Goal: Task Accomplishment & Management: Manage account settings

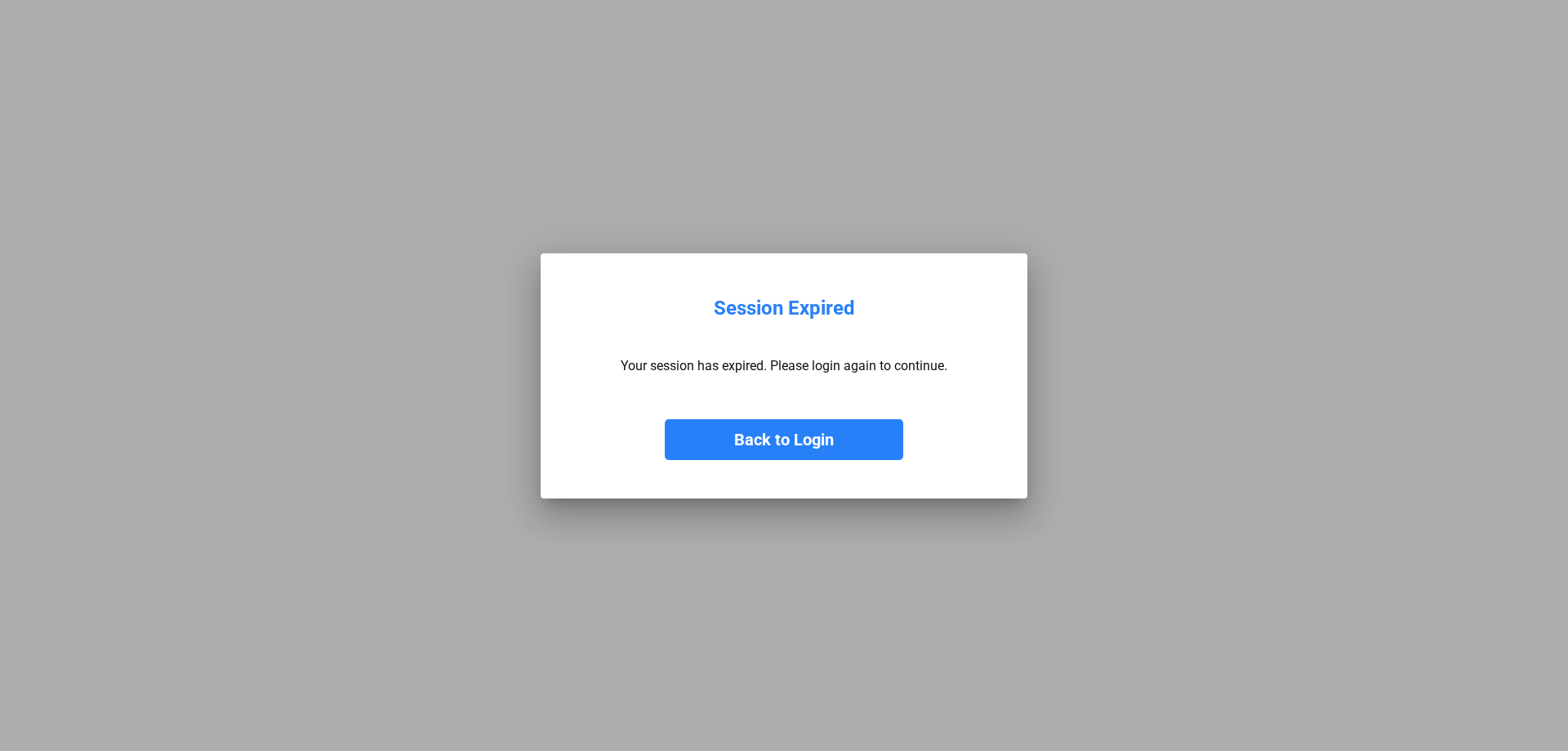
click at [766, 436] on button "Back to Login" at bounding box center [784, 440] width 238 height 41
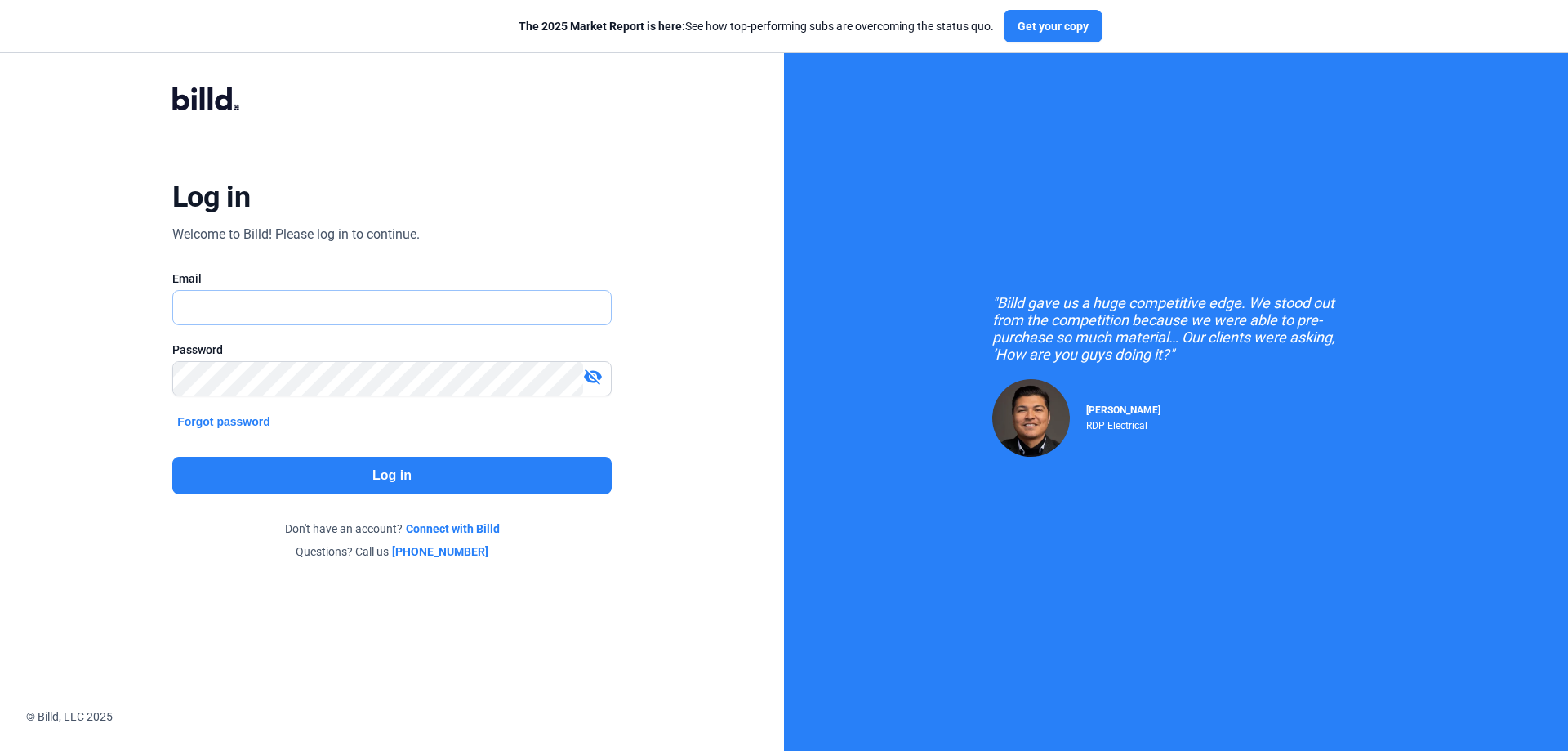
type input "[PERSON_NAME][EMAIL_ADDRESS][DOMAIN_NAME]"
click at [431, 480] on button "Log in" at bounding box center [392, 475] width 440 height 38
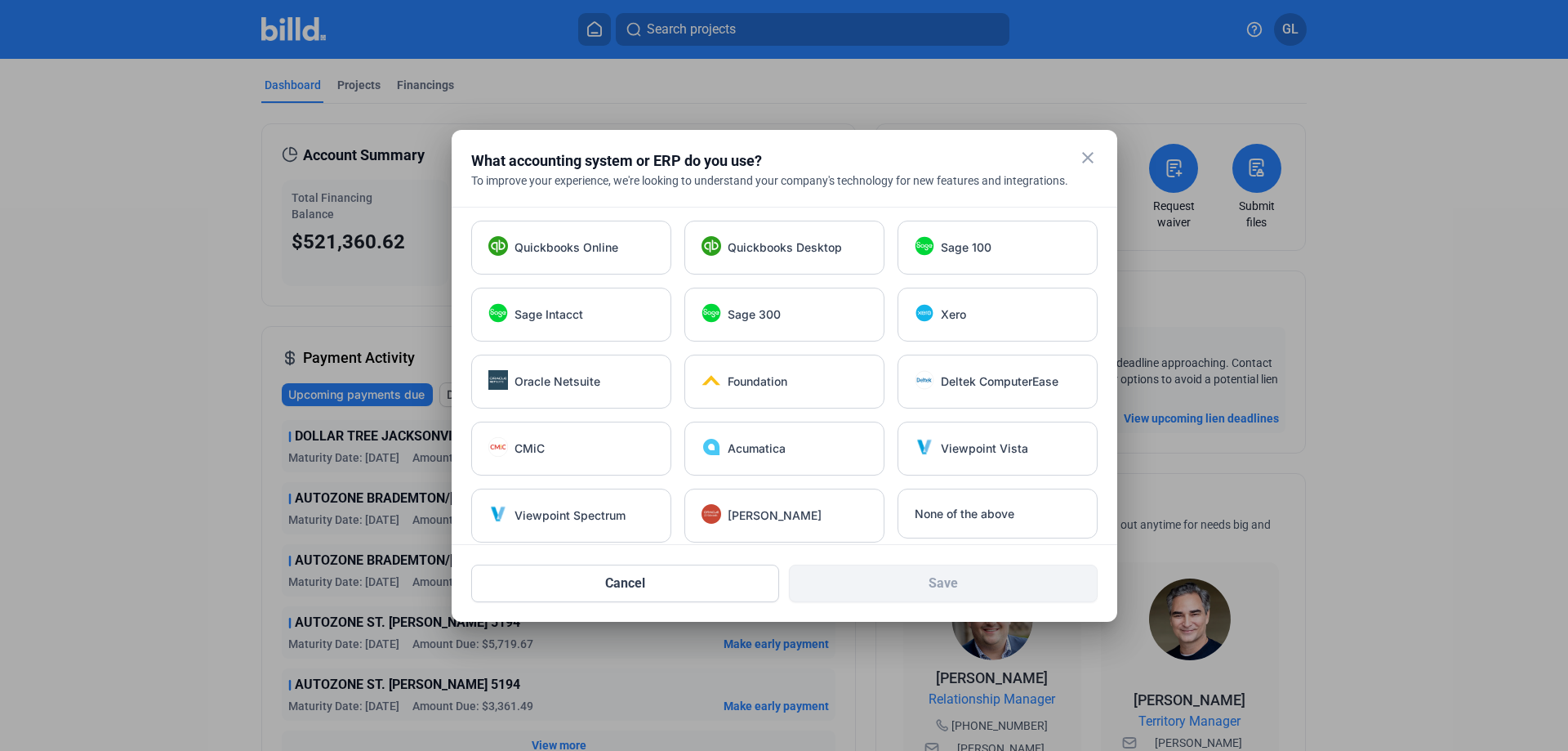
drag, startPoint x: 1085, startPoint y: 154, endPoint x: 1116, endPoint y: 178, distance: 39.2
click at [1085, 154] on mat-icon "close" at bounding box center [1088, 158] width 19 height 19
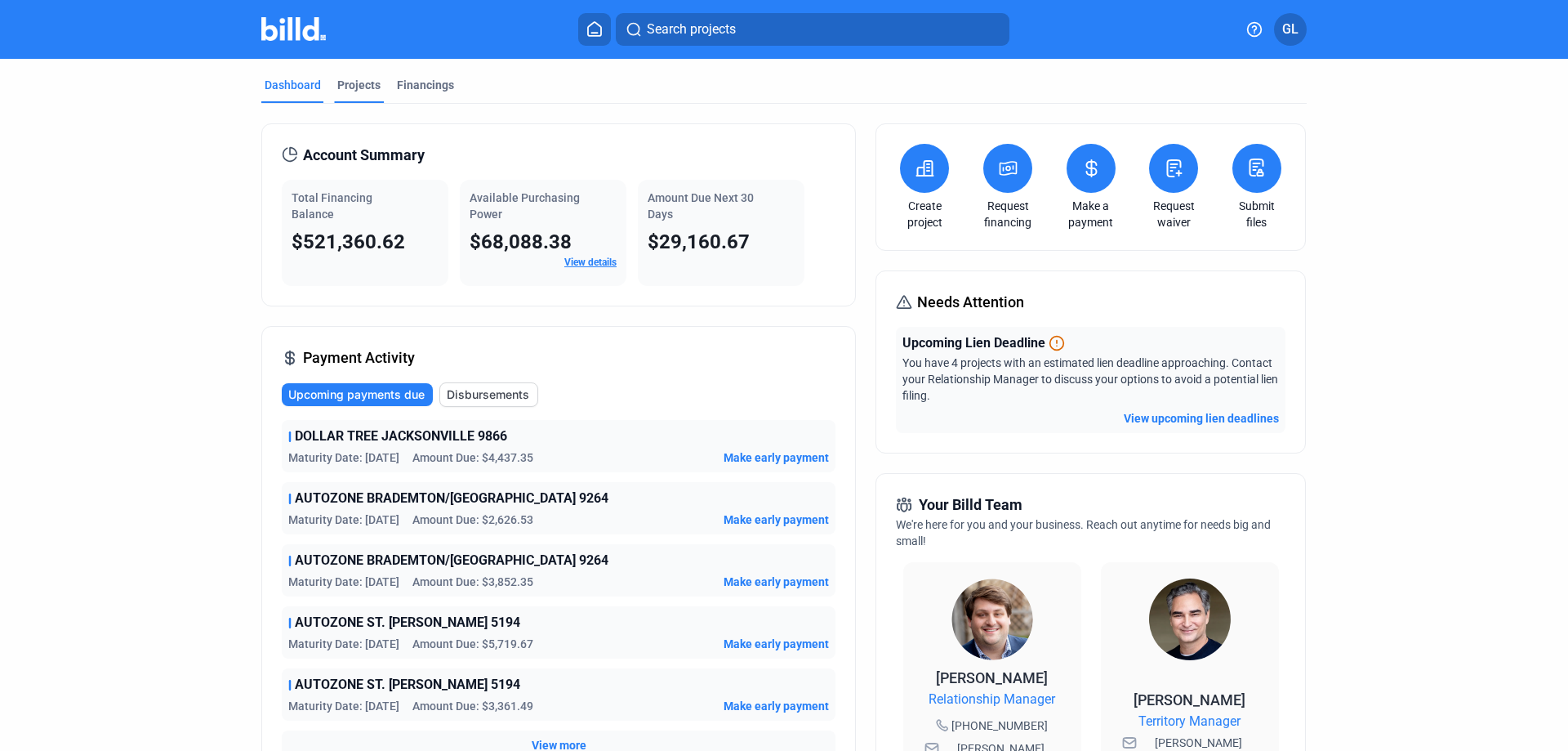
click at [355, 78] on div "Projects" at bounding box center [358, 84] width 44 height 16
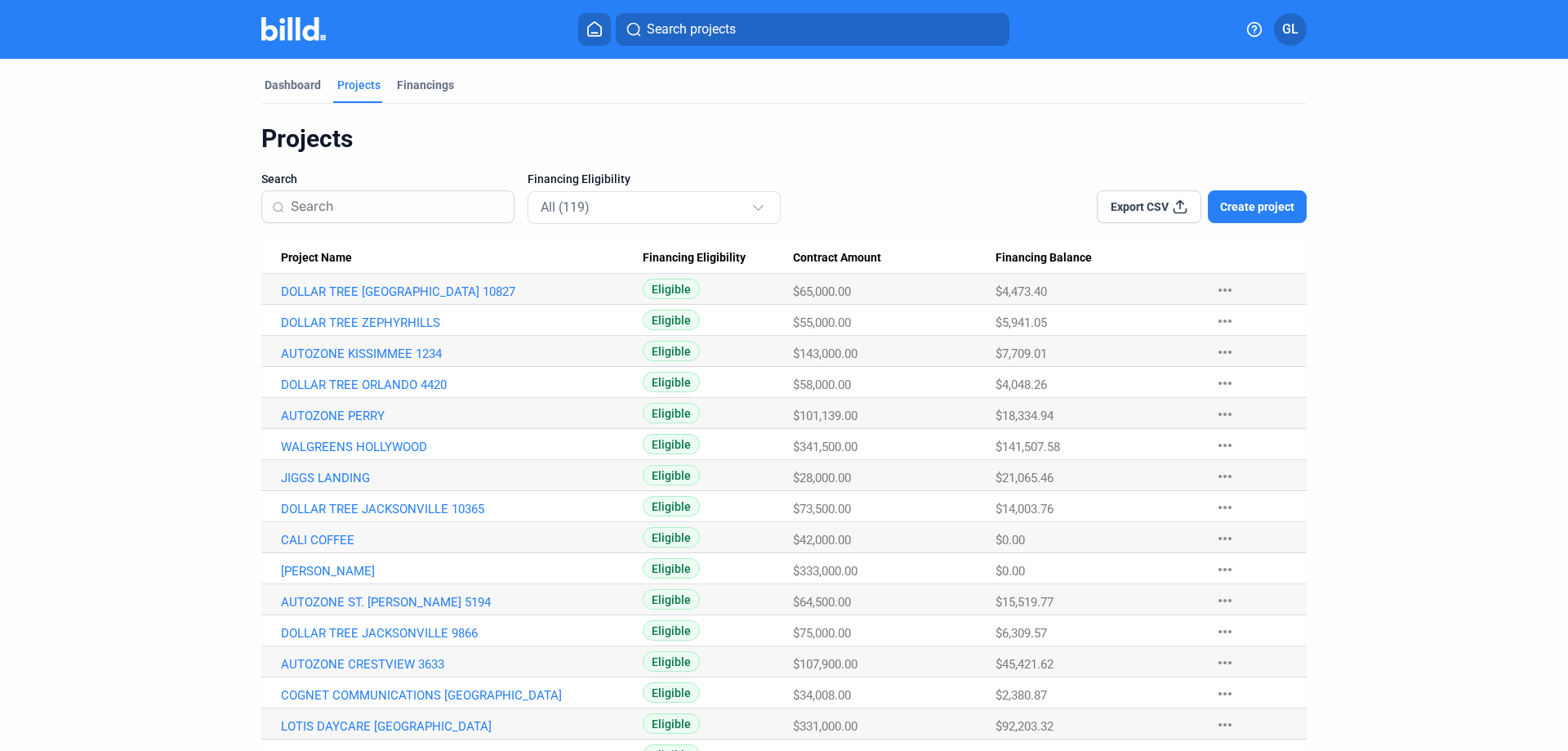
click at [1246, 212] on span "Create project" at bounding box center [1257, 206] width 75 height 16
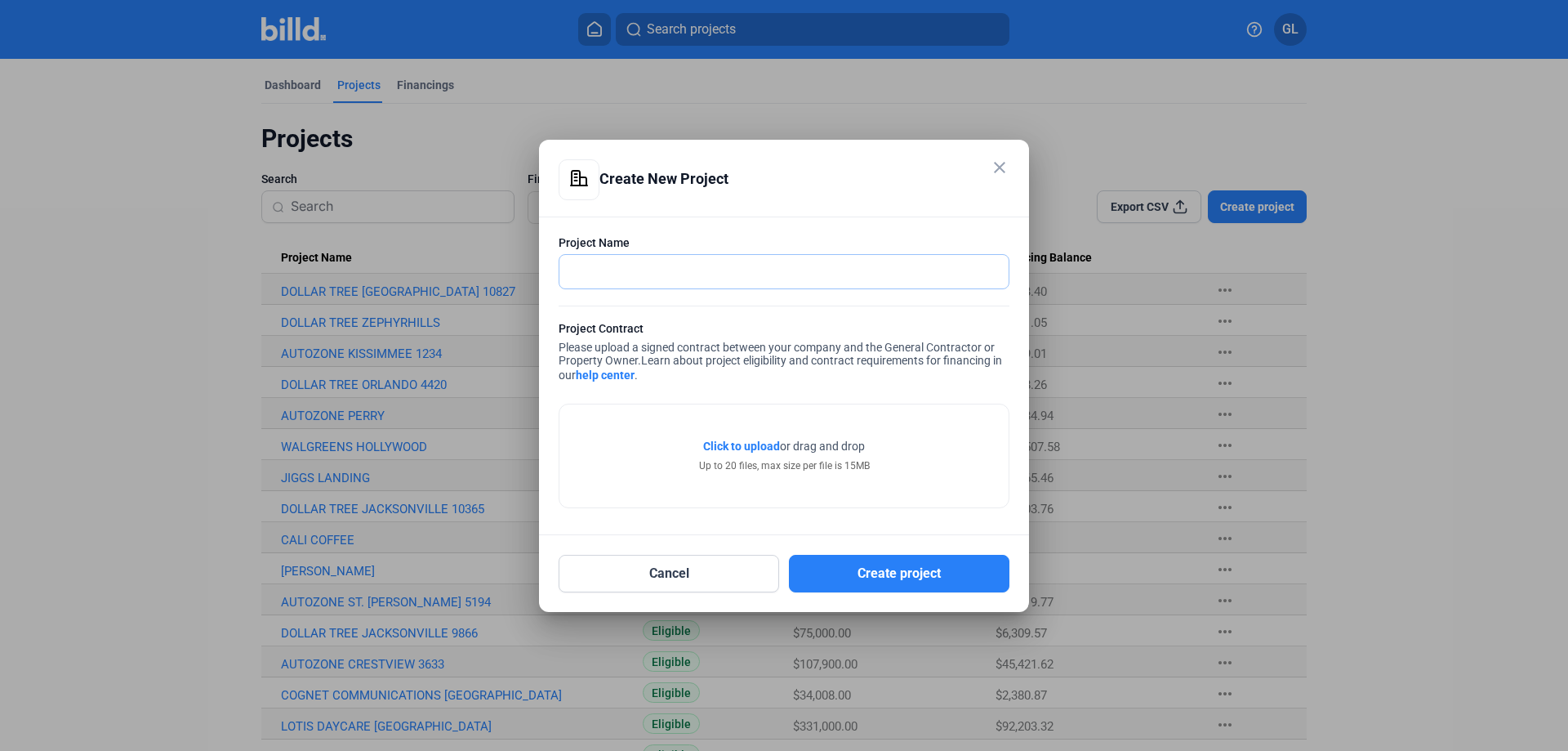
click at [638, 278] on input "text" at bounding box center [775, 271] width 431 height 34
type input "d"
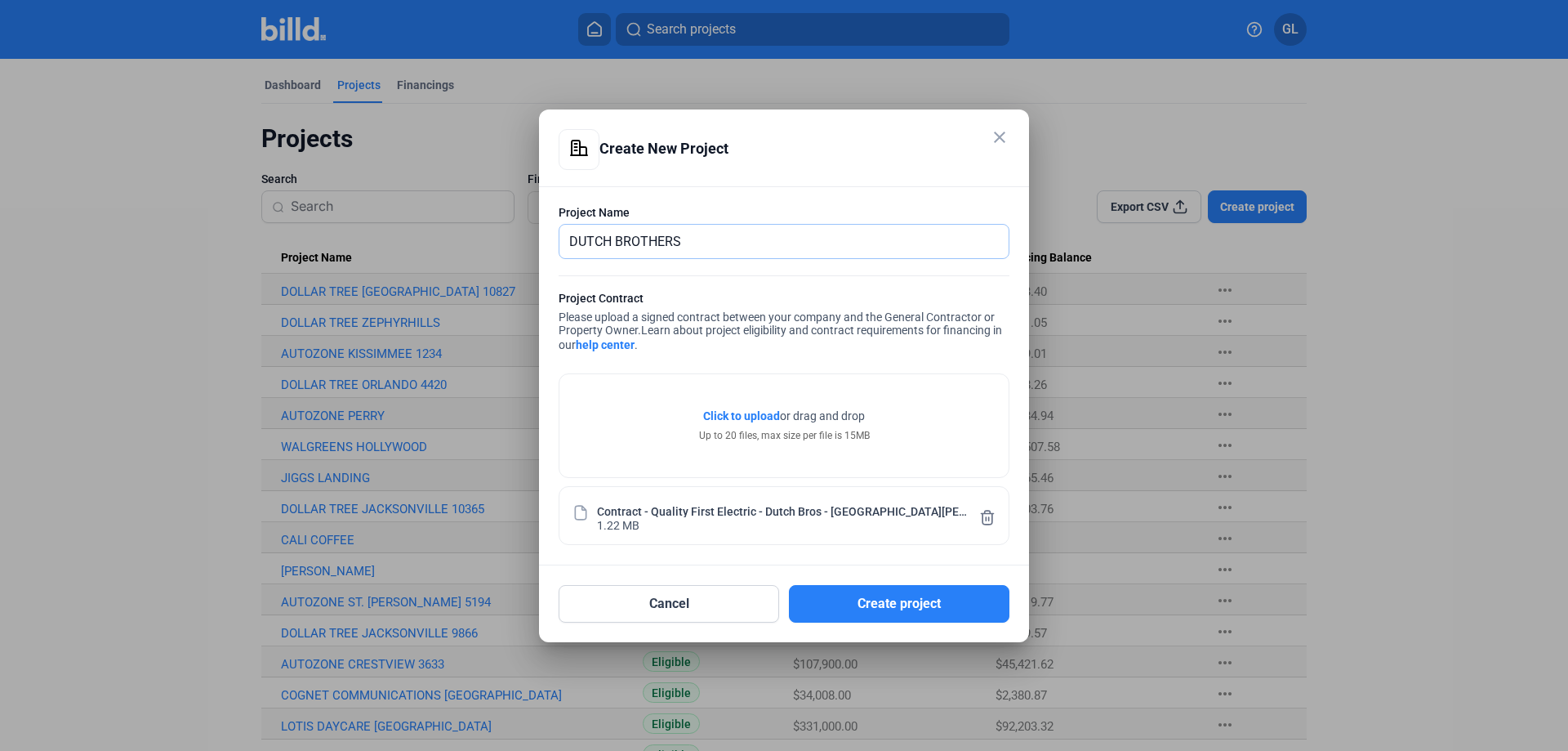
click at [717, 241] on input "DUTCH BROTHERS" at bounding box center [784, 241] width 449 height 34
type input "DUTCH BROTHERS [GEOGRAPHIC_DATA][PERSON_NAME]"
click at [912, 597] on button "Create project" at bounding box center [900, 604] width 221 height 38
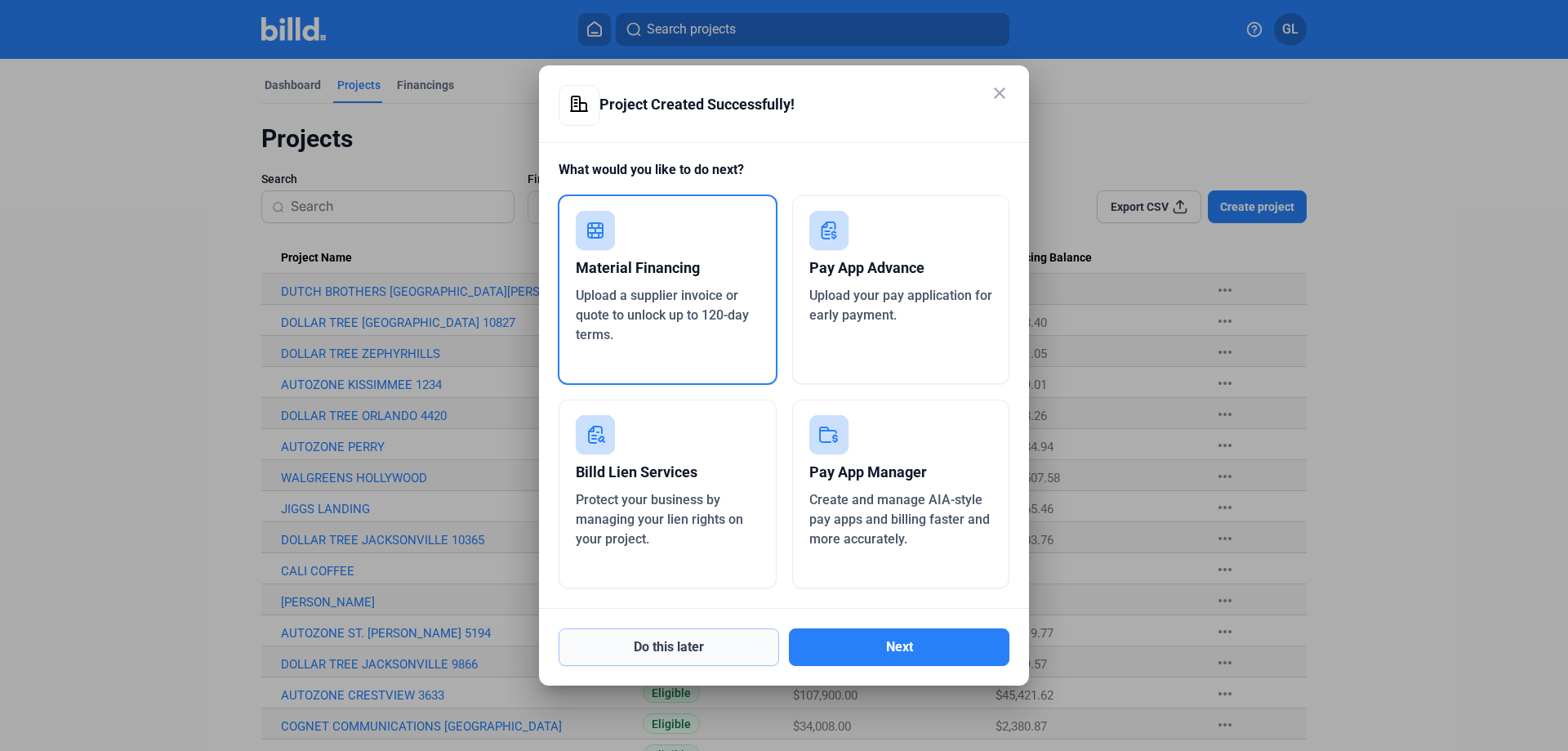
drag, startPoint x: 680, startPoint y: 643, endPoint x: 758, endPoint y: 649, distance: 78.2
click at [680, 643] on button "Do this later" at bounding box center [669, 646] width 221 height 38
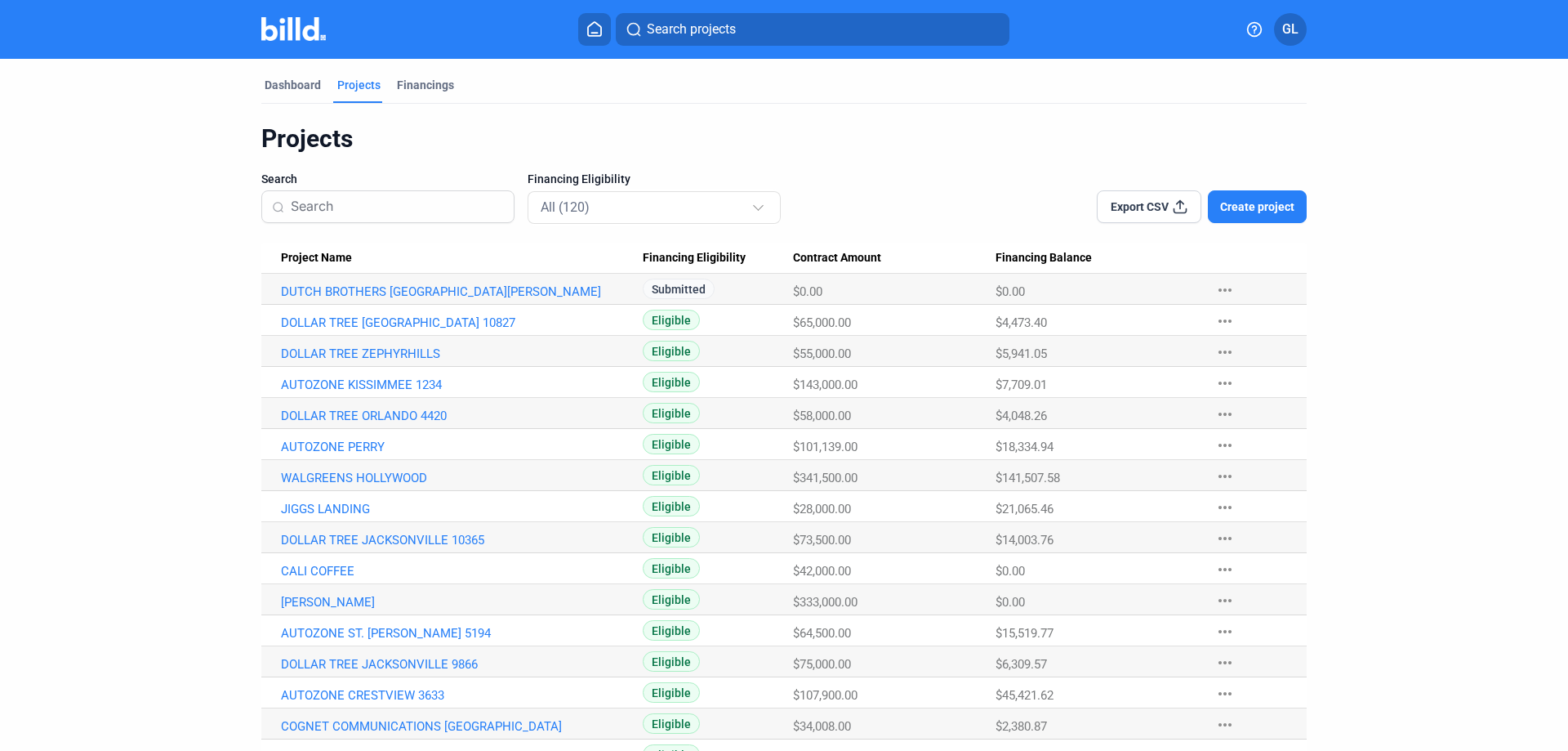
click at [1253, 200] on span "Create project" at bounding box center [1257, 206] width 75 height 16
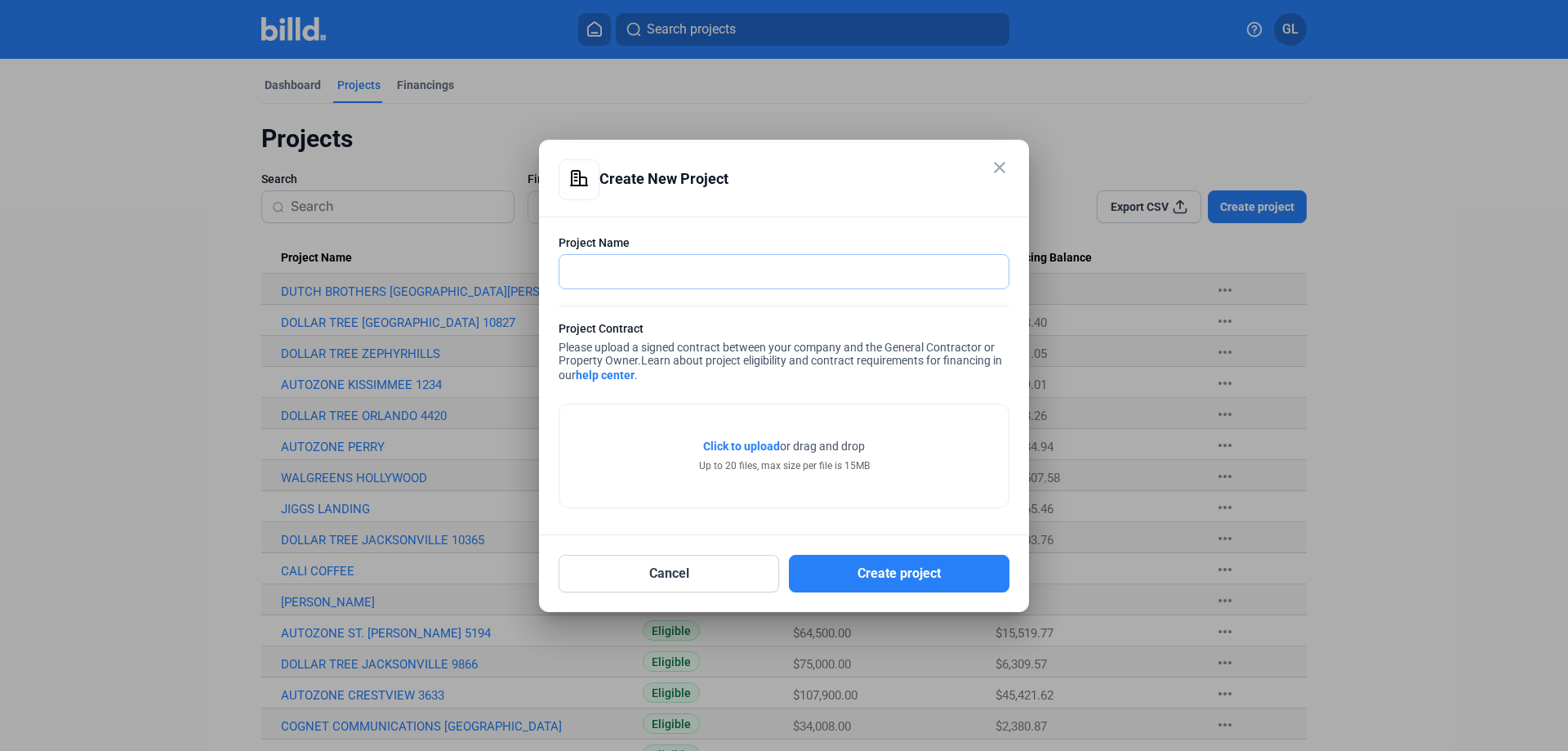
click at [866, 268] on input "text" at bounding box center [784, 271] width 449 height 34
type input "OREILLYS AUTO PART OCALA"
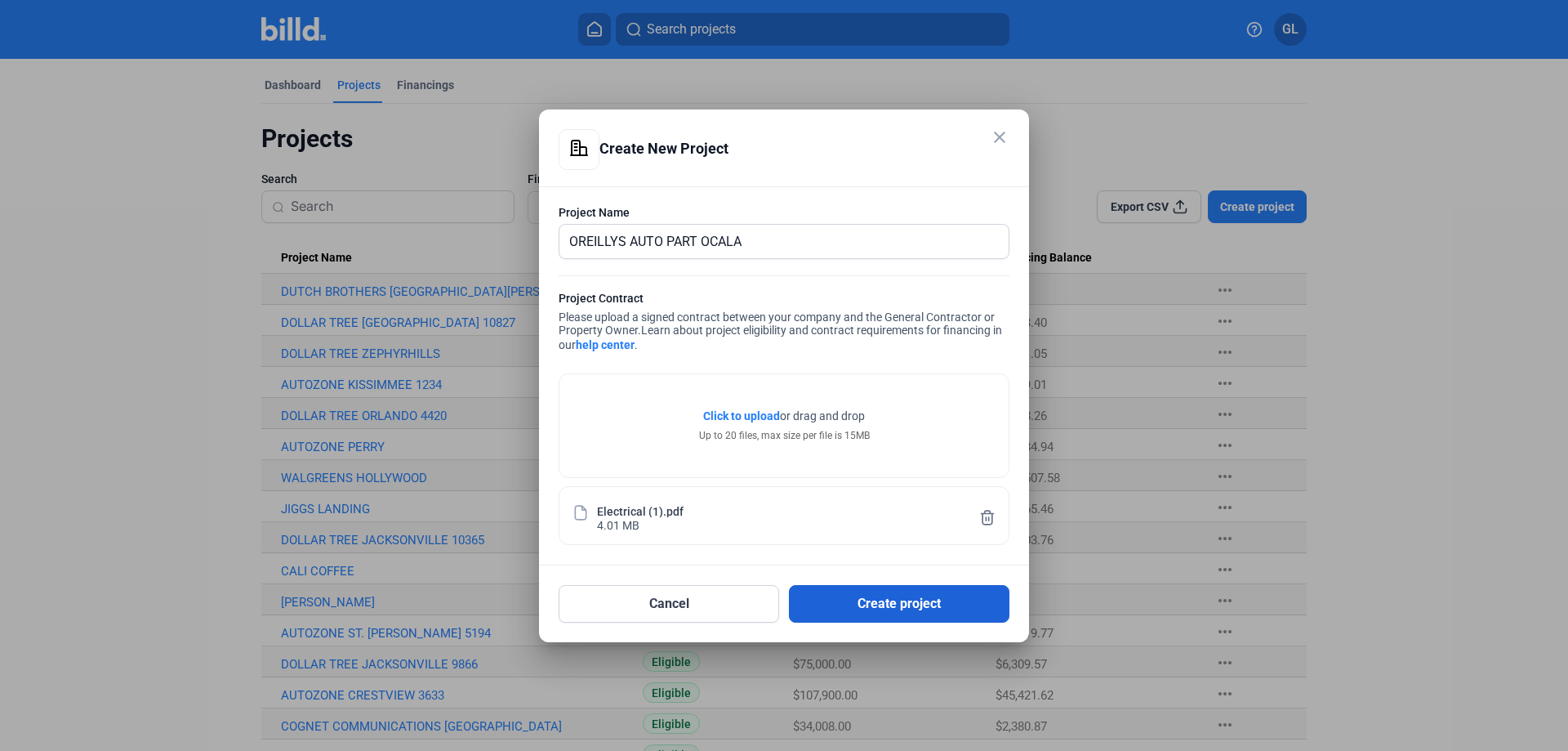
click at [911, 603] on button "Create project" at bounding box center [900, 604] width 221 height 38
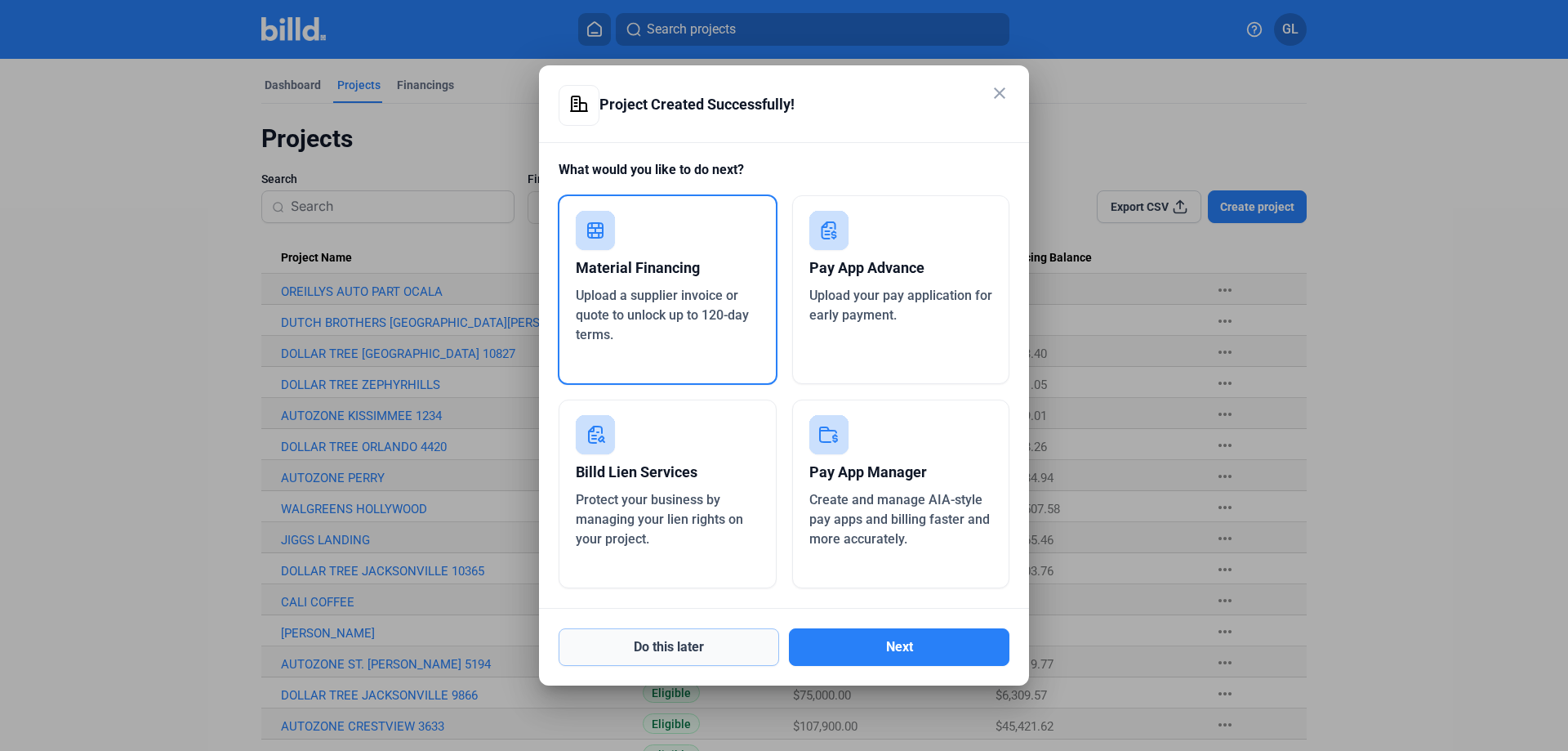
drag, startPoint x: 682, startPoint y: 651, endPoint x: 716, endPoint y: 647, distance: 34.2
click at [682, 651] on button "Do this later" at bounding box center [669, 646] width 221 height 38
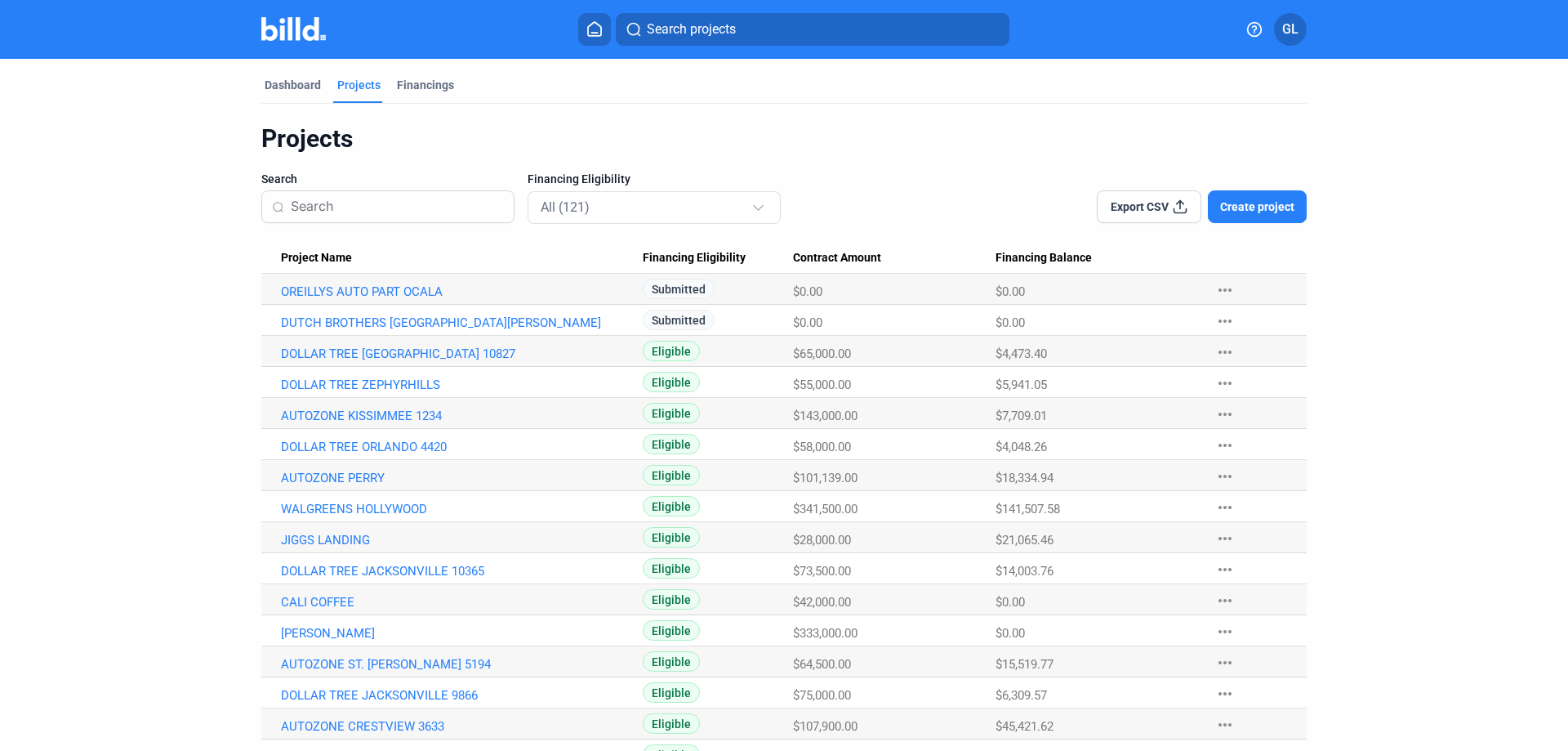
click at [359, 205] on input at bounding box center [397, 206] width 213 height 34
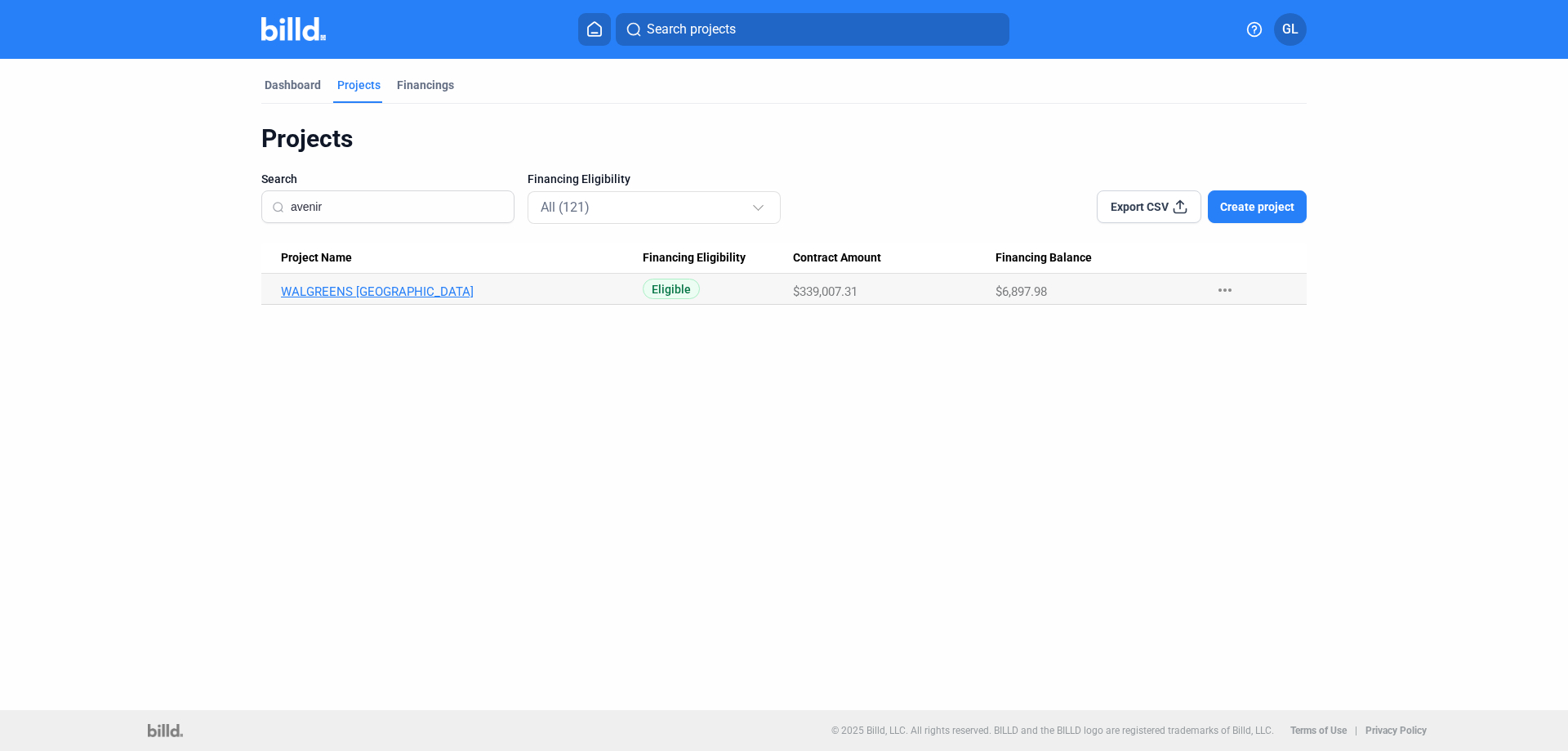
type input "avenir"
click at [422, 292] on link "WALGREENS [GEOGRAPHIC_DATA]" at bounding box center [462, 291] width 362 height 15
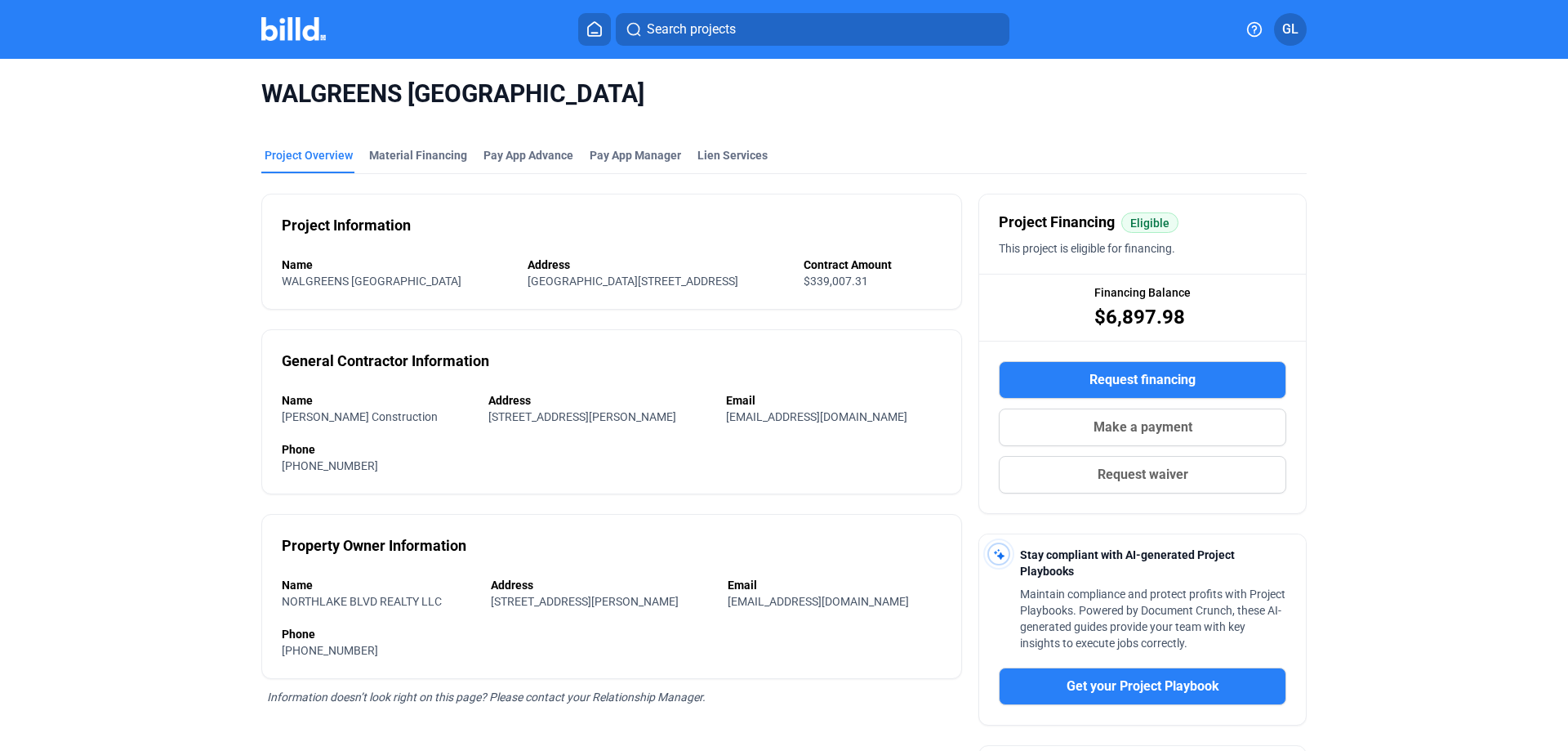
click at [288, 39] on img at bounding box center [293, 29] width 65 height 23
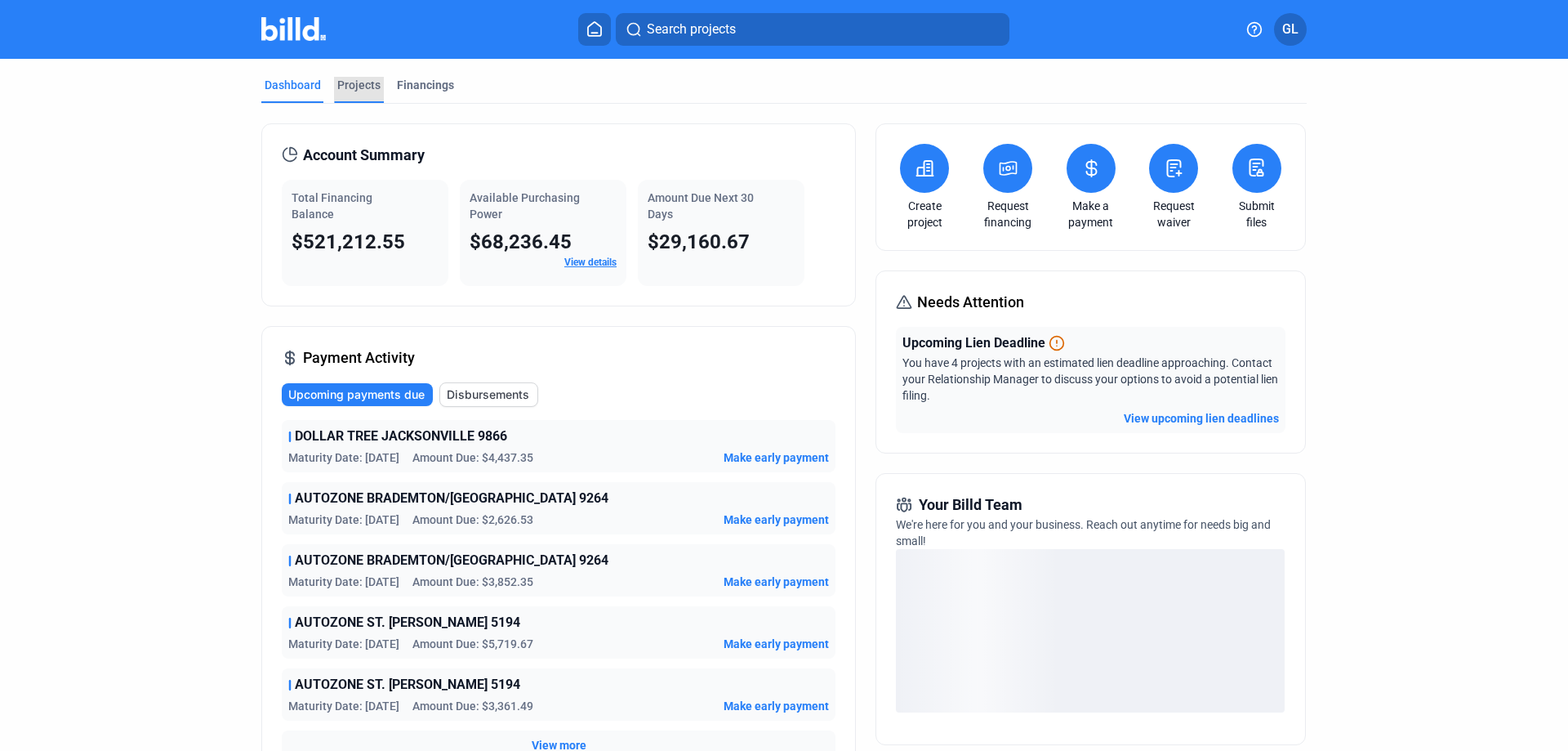
click at [353, 88] on div "Projects" at bounding box center [358, 84] width 44 height 16
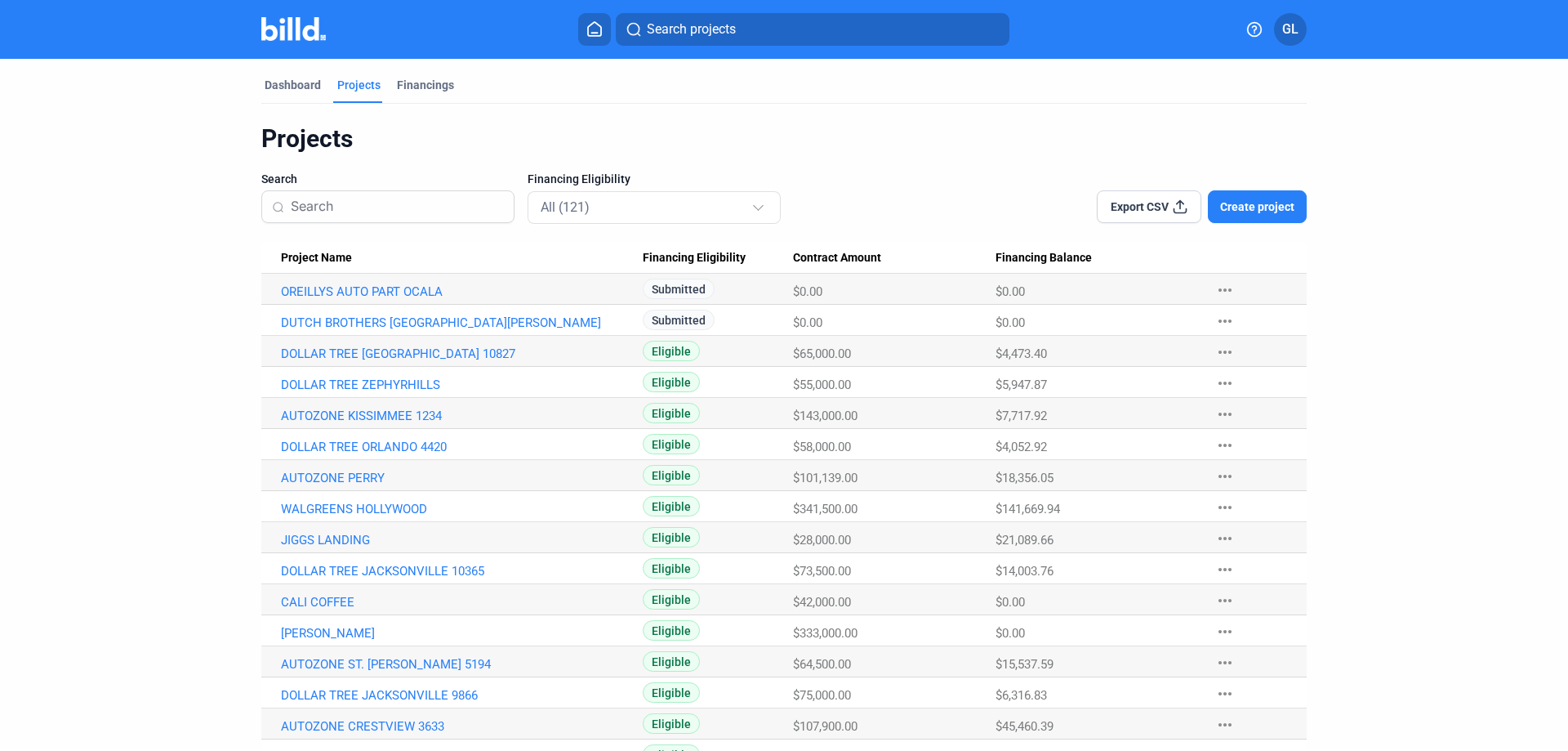
click at [388, 207] on input at bounding box center [397, 206] width 213 height 34
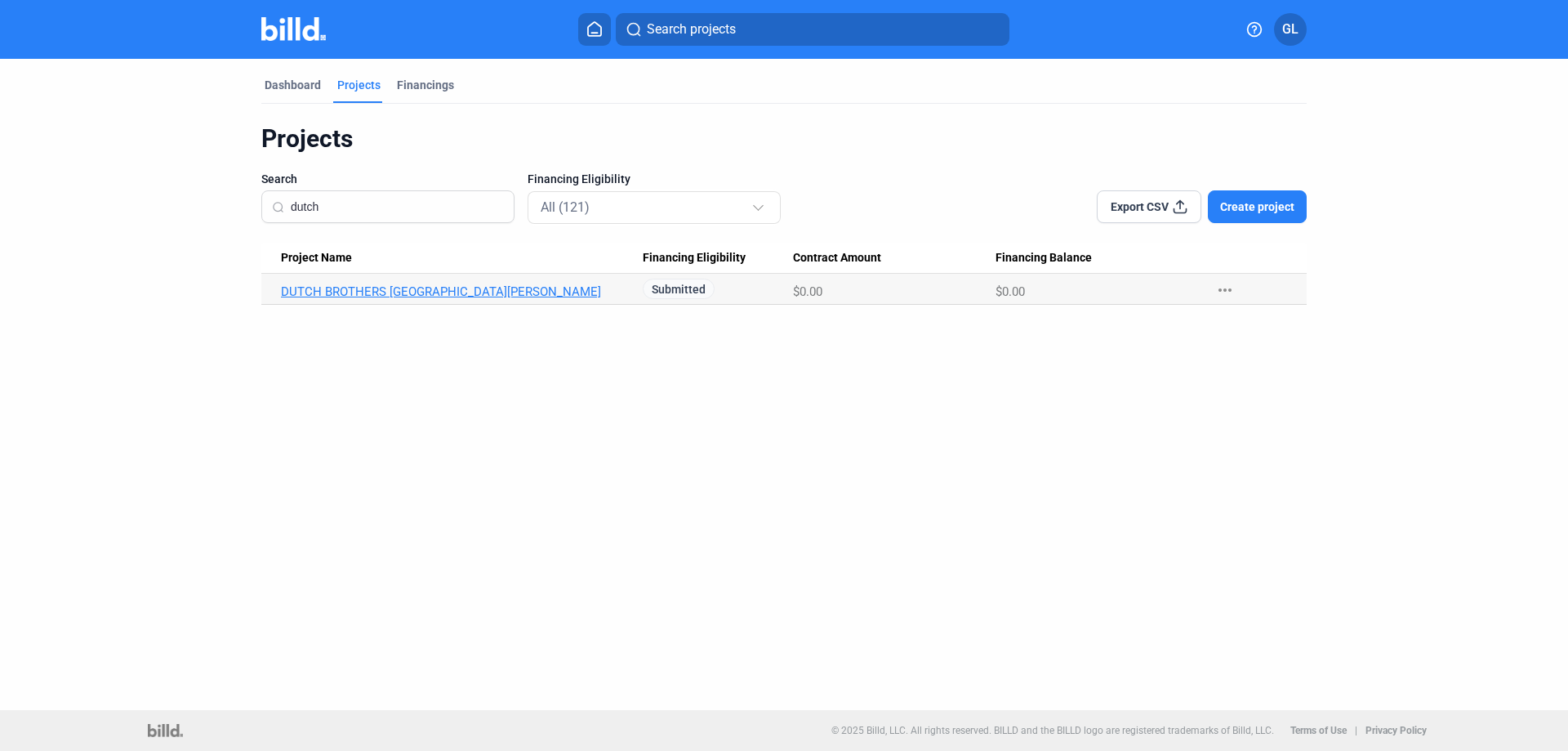
type input "dutch"
click at [394, 294] on link "DUTCH BROTHERS [GEOGRAPHIC_DATA][PERSON_NAME]" at bounding box center [462, 291] width 362 height 15
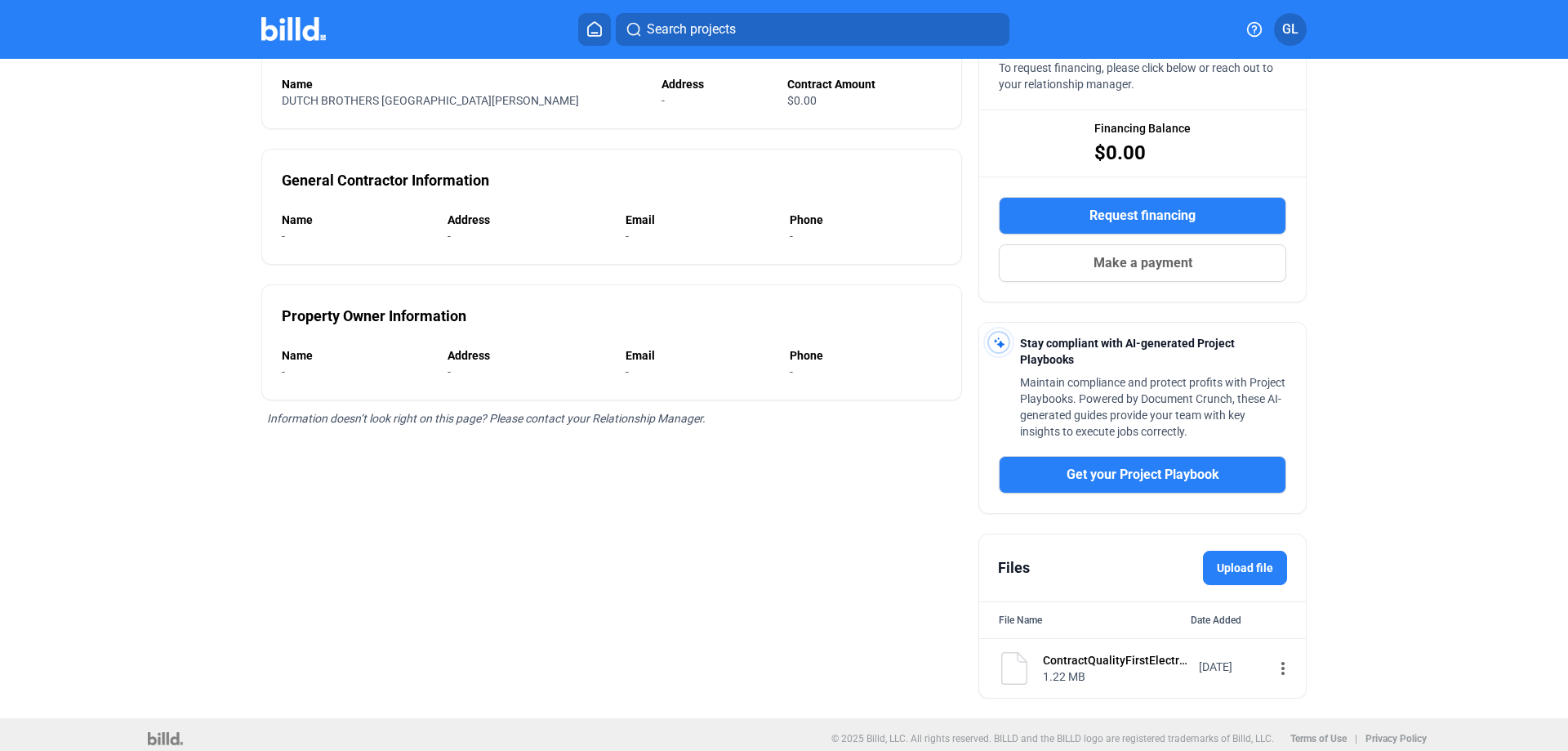
scroll to position [190, 0]
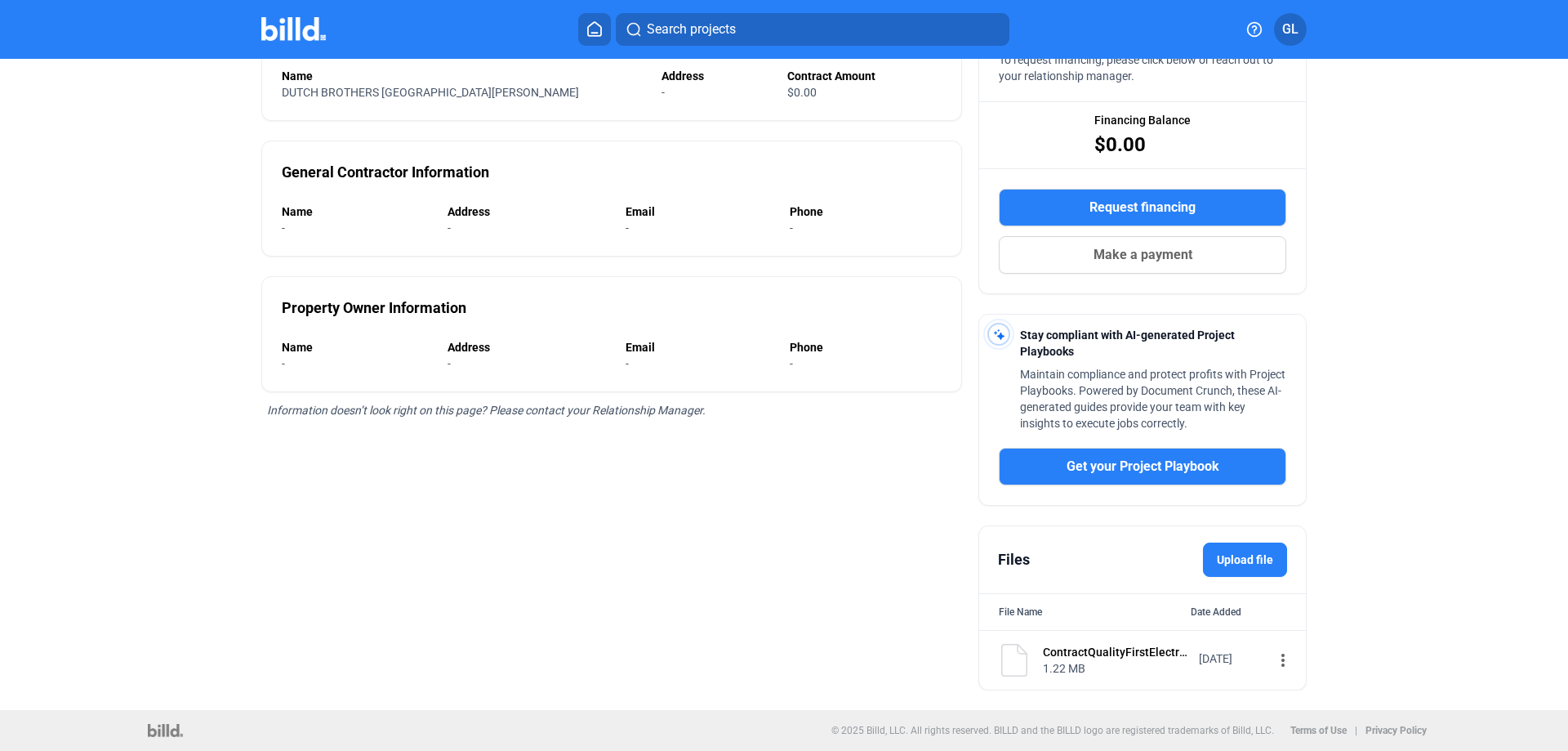
click at [1245, 555] on label "Upload file" at bounding box center [1245, 559] width 84 height 34
click at [0, 0] on input "Upload file" at bounding box center [0, 0] width 0 height 0
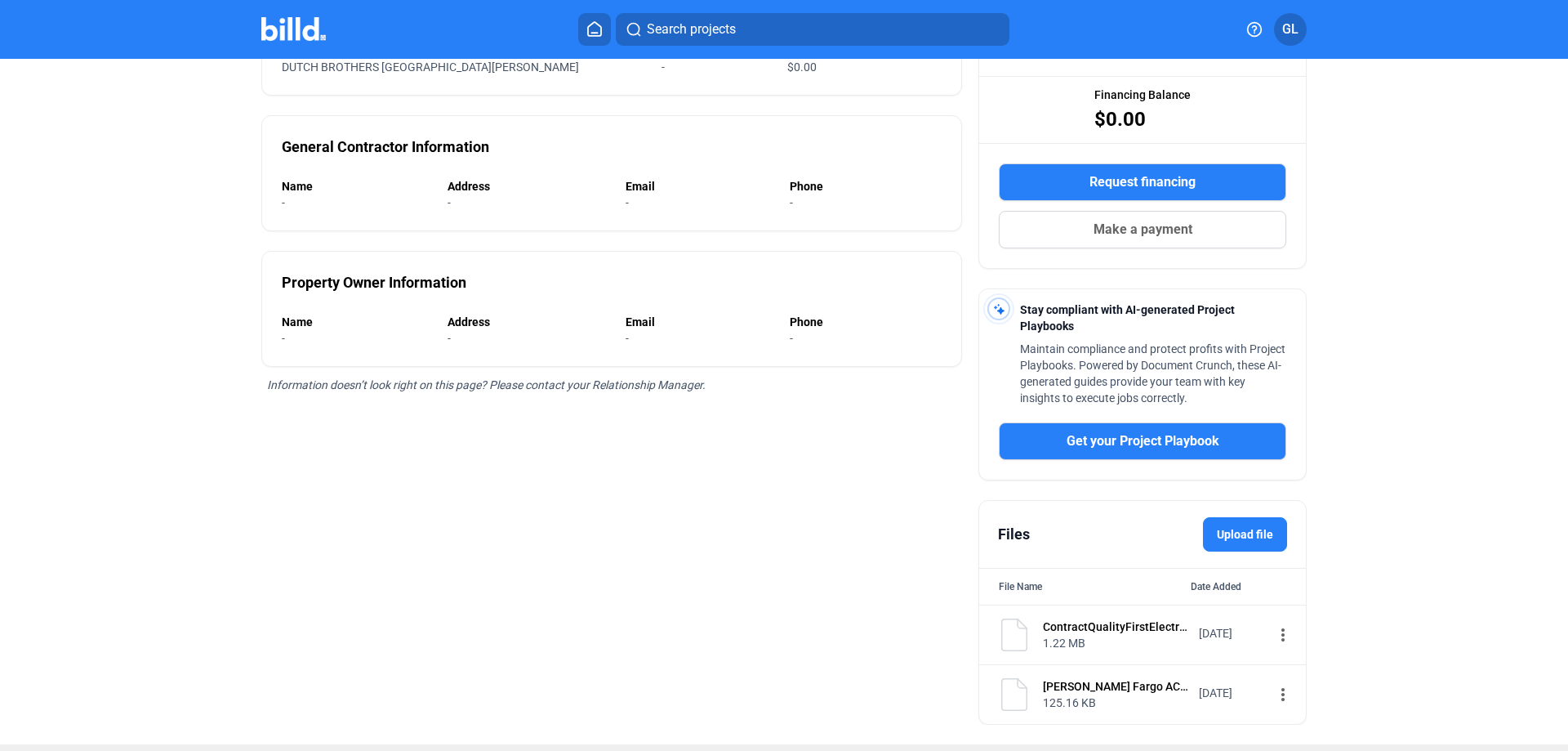
scroll to position [250, 0]
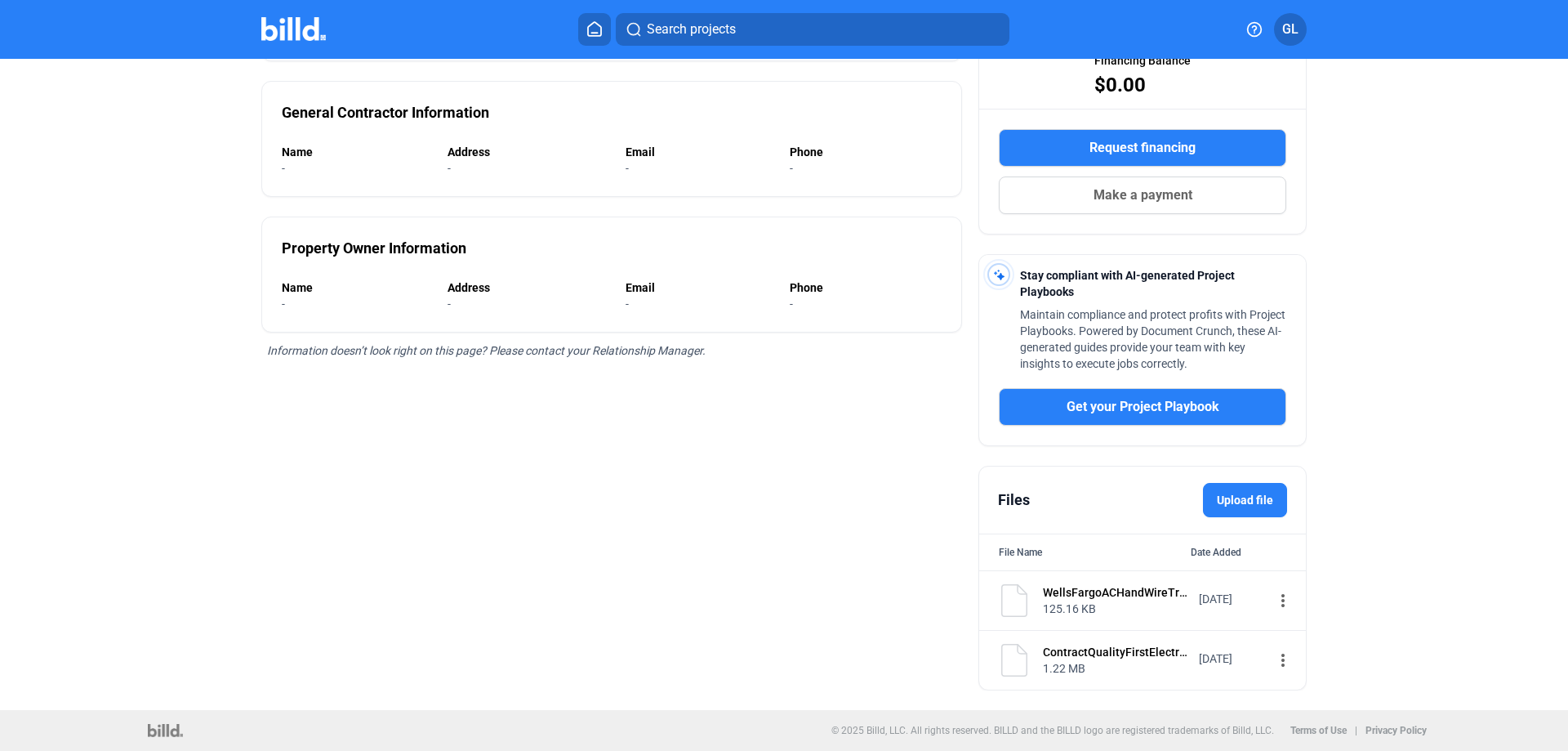
click at [1274, 596] on mat-icon "more_vert" at bounding box center [1283, 601] width 19 height 19
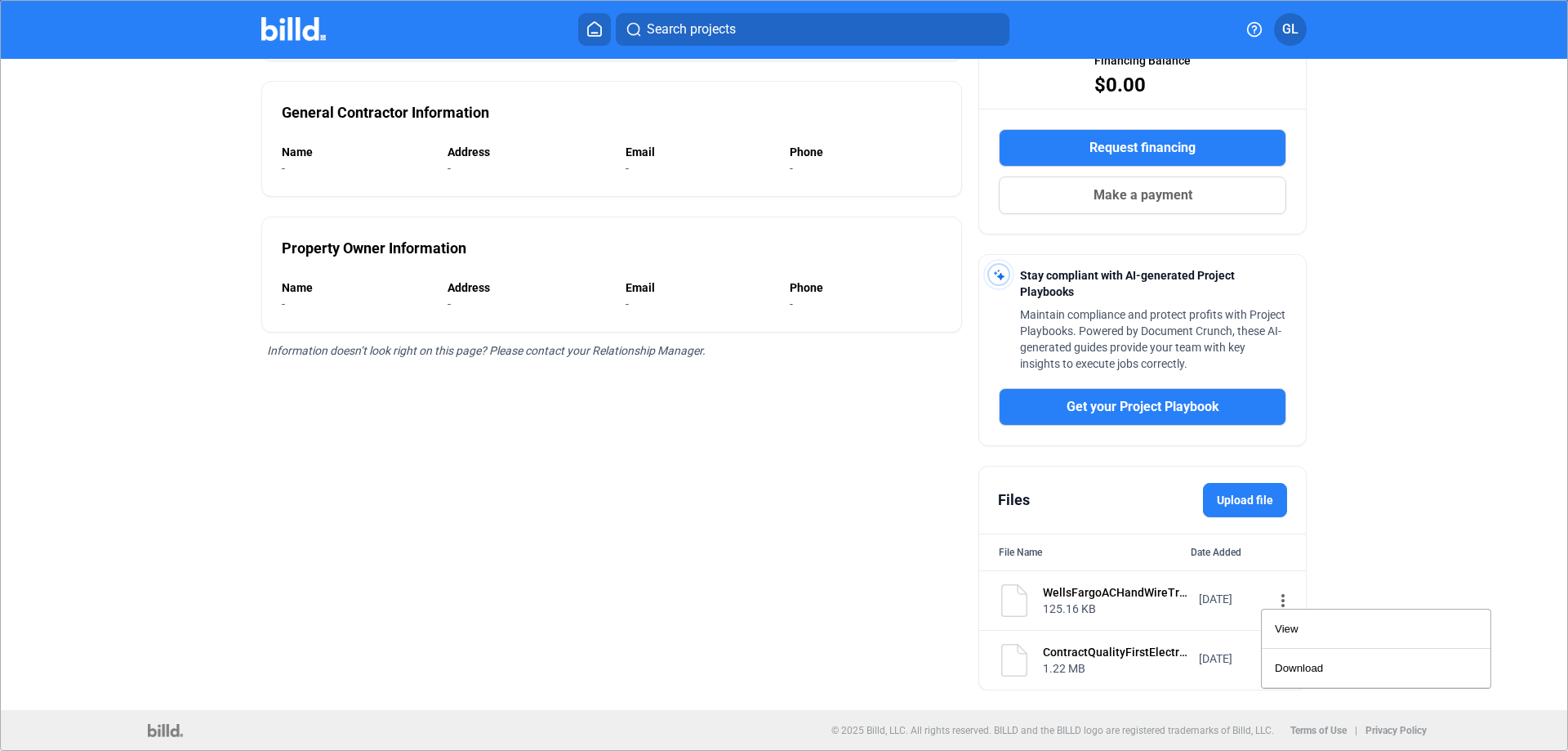
click at [1457, 508] on div at bounding box center [784, 375] width 1568 height 751
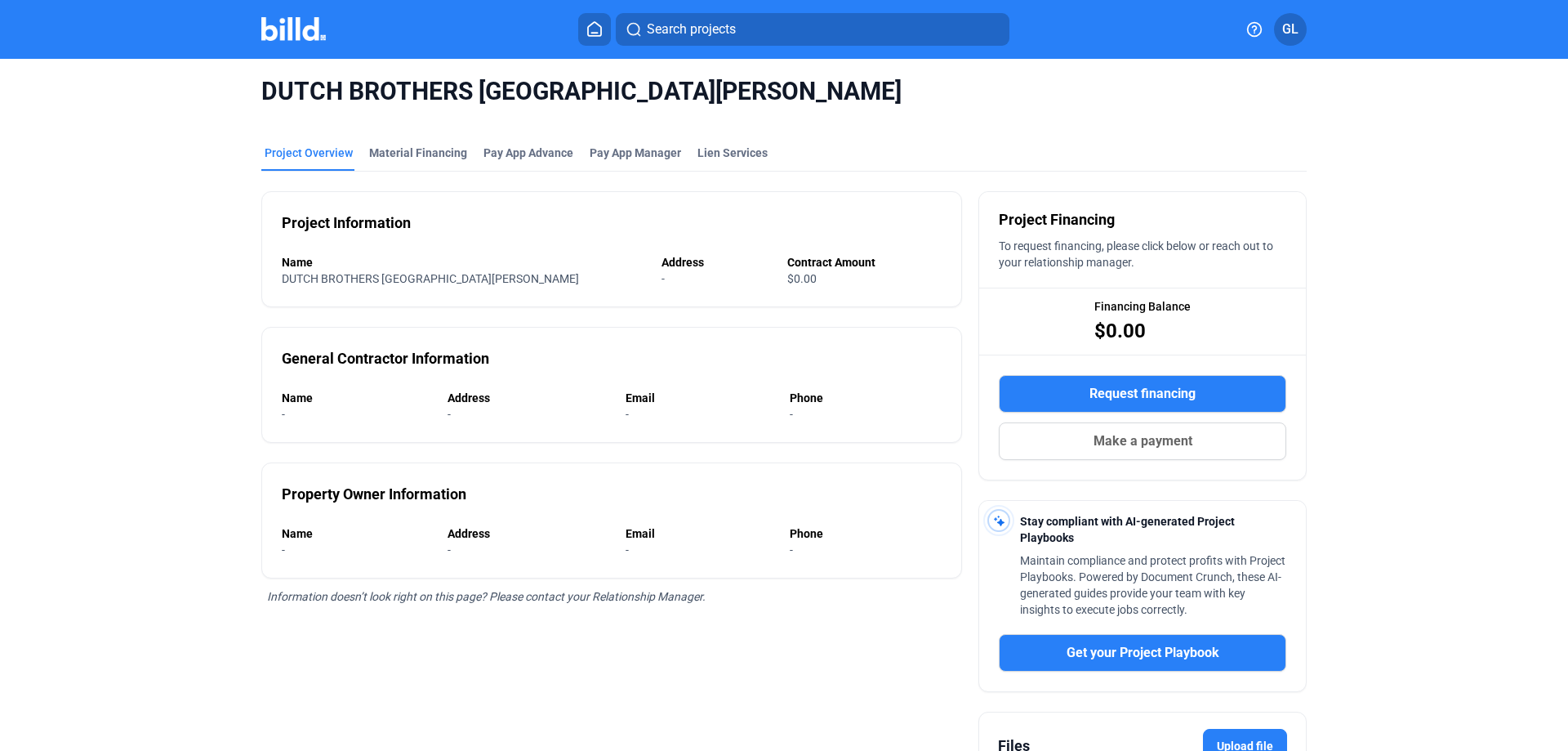
scroll to position [0, 0]
